Goal: Obtain resource: Obtain resource

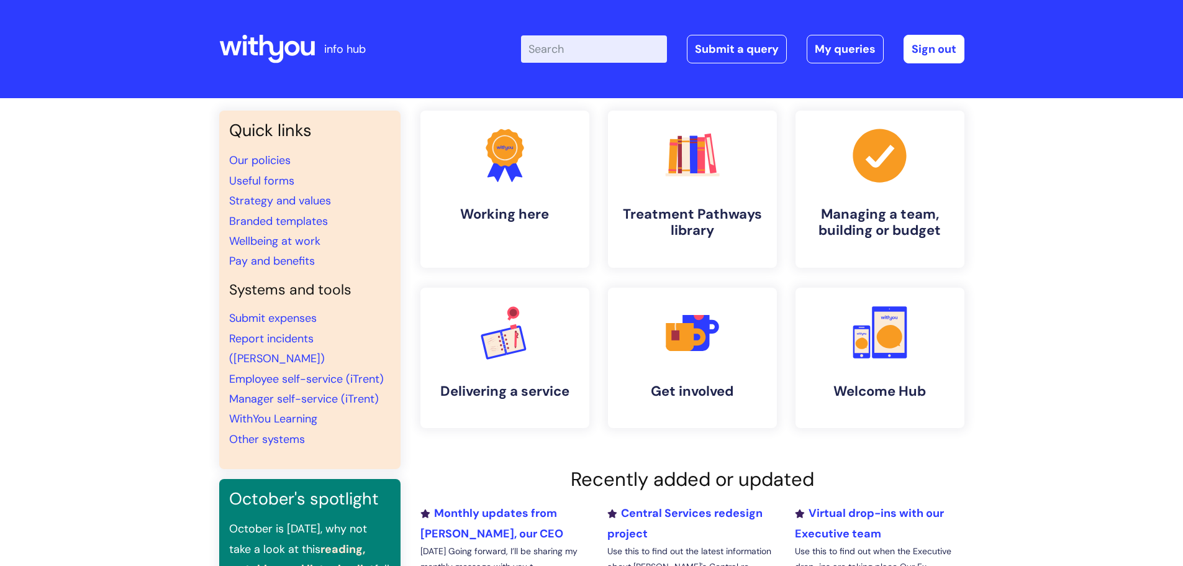
click at [581, 48] on input "Enter your search term here..." at bounding box center [594, 48] width 146 height 27
type input "121"
click button "Search" at bounding box center [0, 0] width 0 height 0
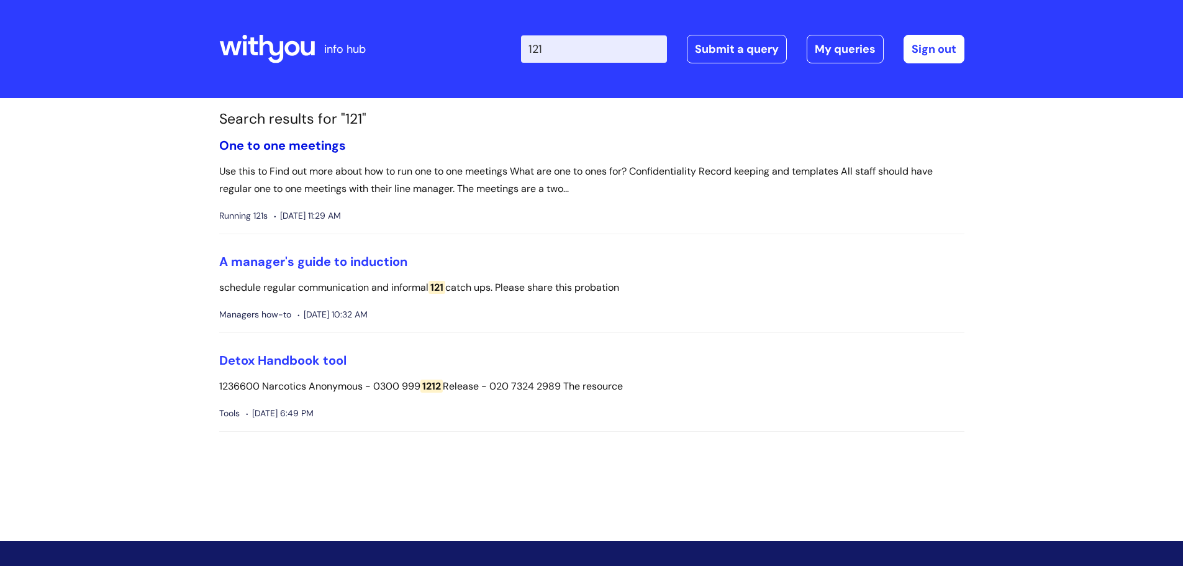
click at [261, 145] on link "One to one meetings" at bounding box center [282, 145] width 127 height 16
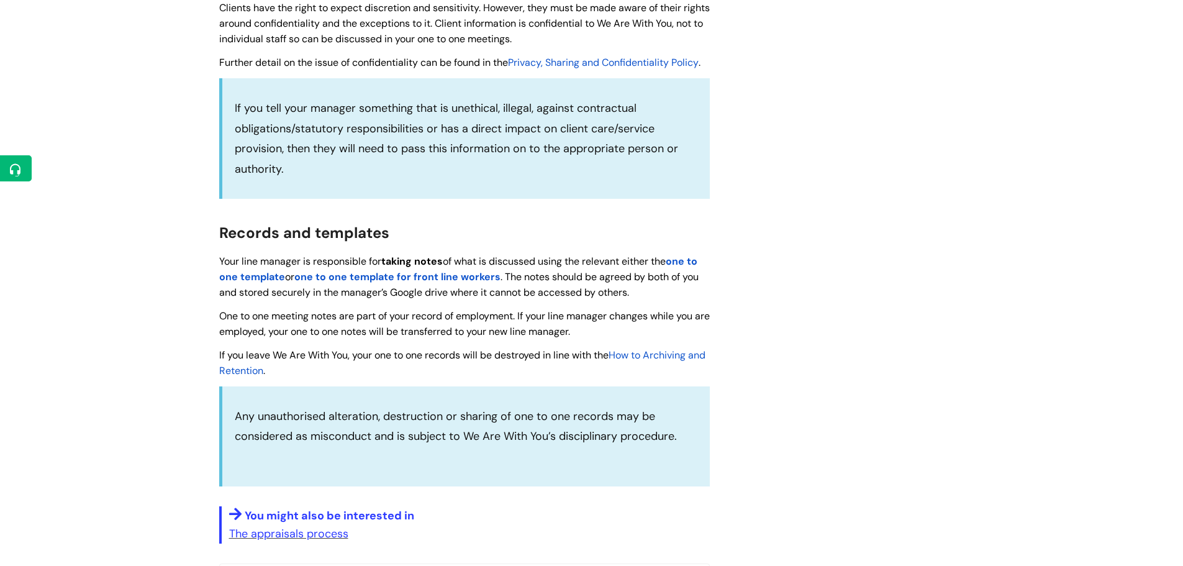
scroll to position [1118, 0]
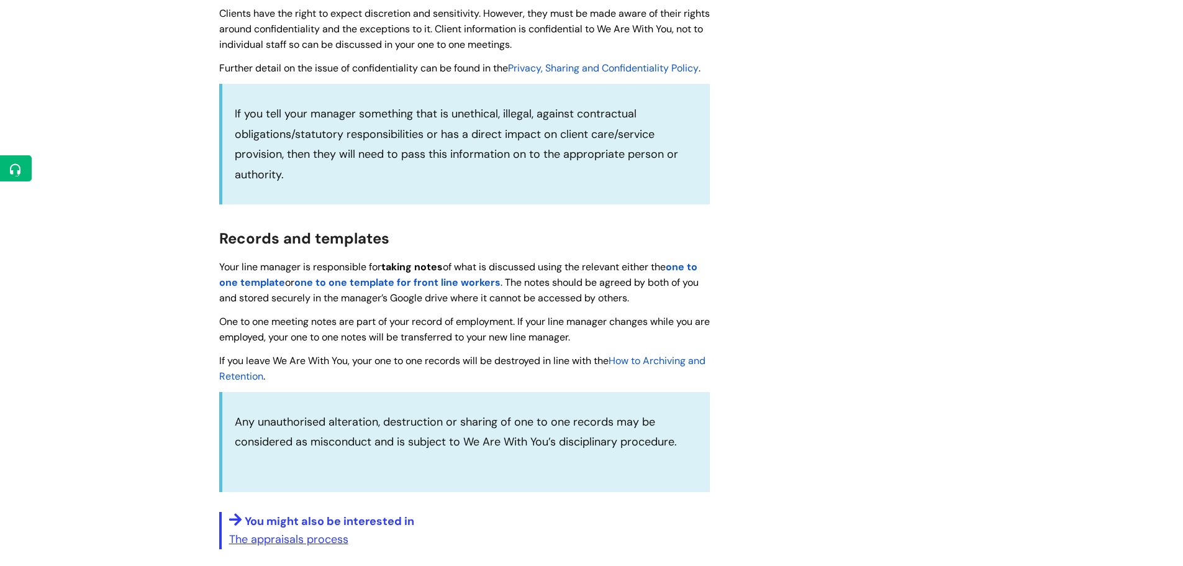
click at [262, 281] on strong "one to one template" at bounding box center [458, 274] width 478 height 29
